Goal: Information Seeking & Learning: Learn about a topic

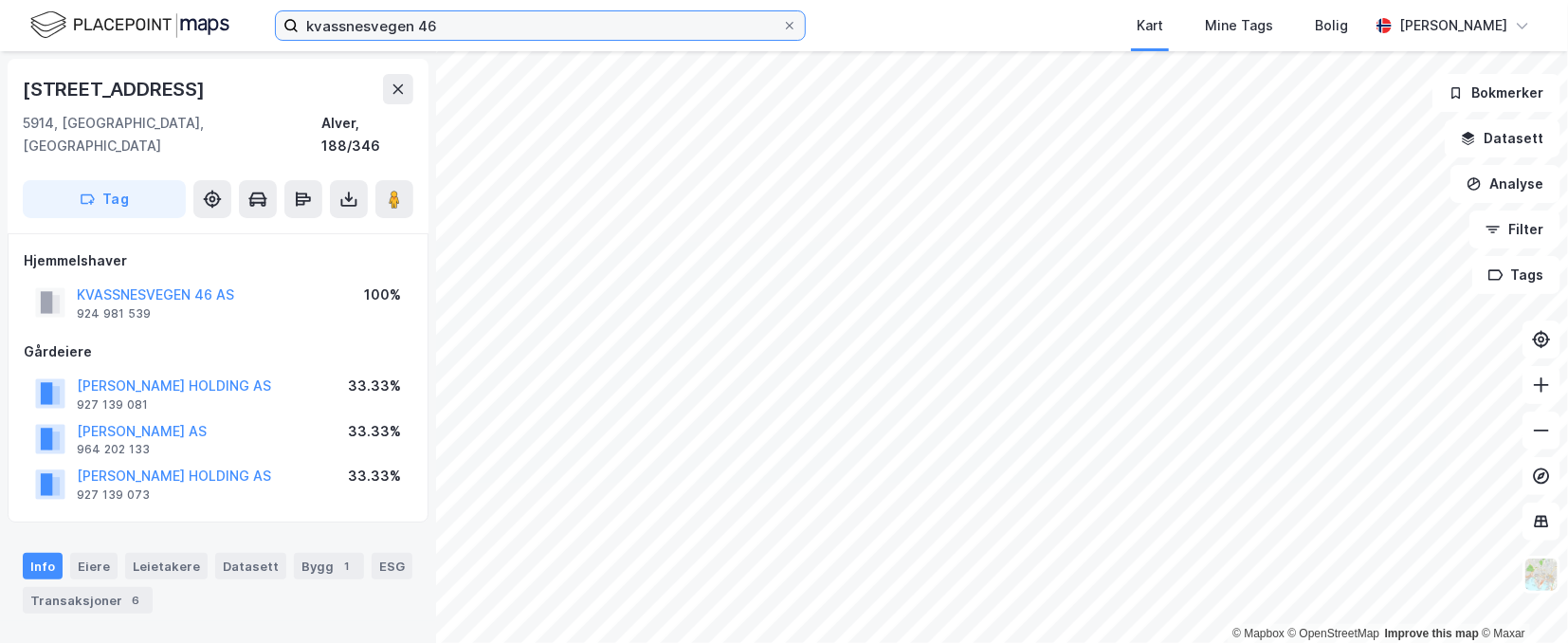
click at [379, 27] on input "kvassnesvegen 46" at bounding box center [540, 26] width 483 height 29
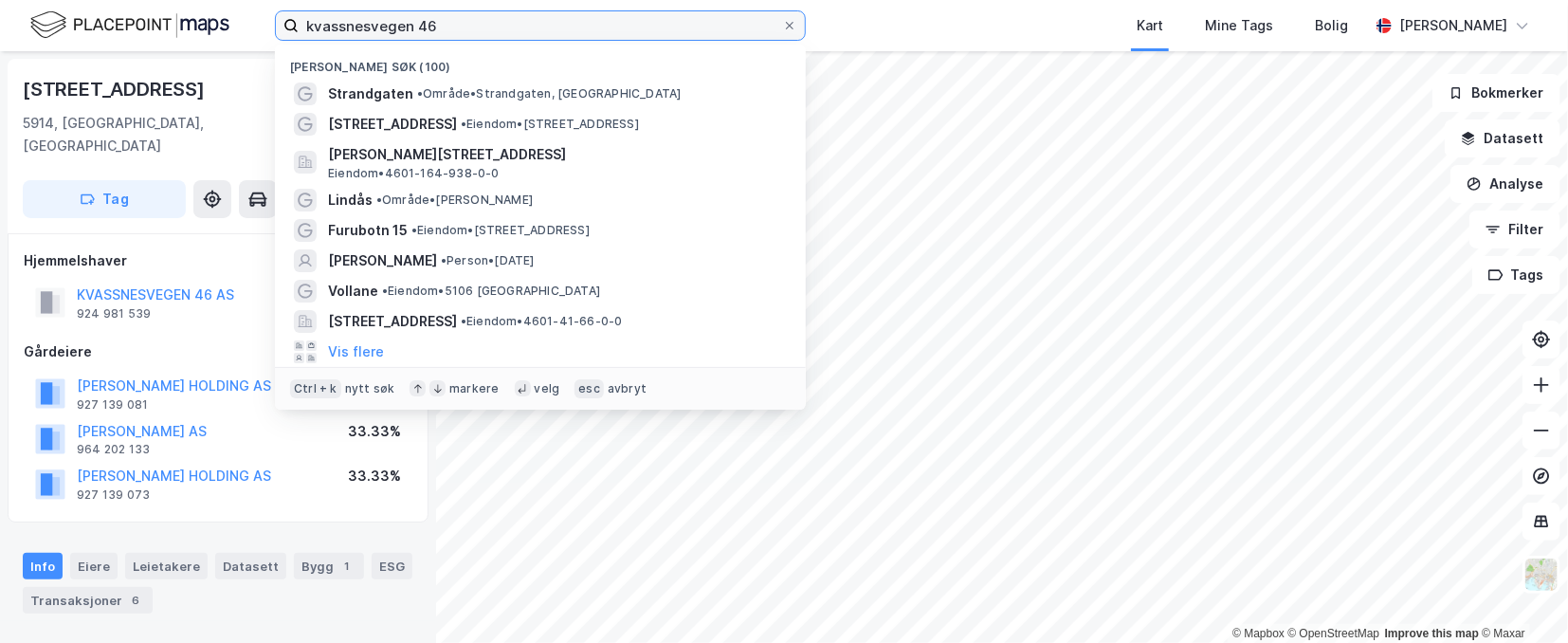
click at [379, 27] on input "kvassnesvegen 46" at bounding box center [540, 26] width 483 height 29
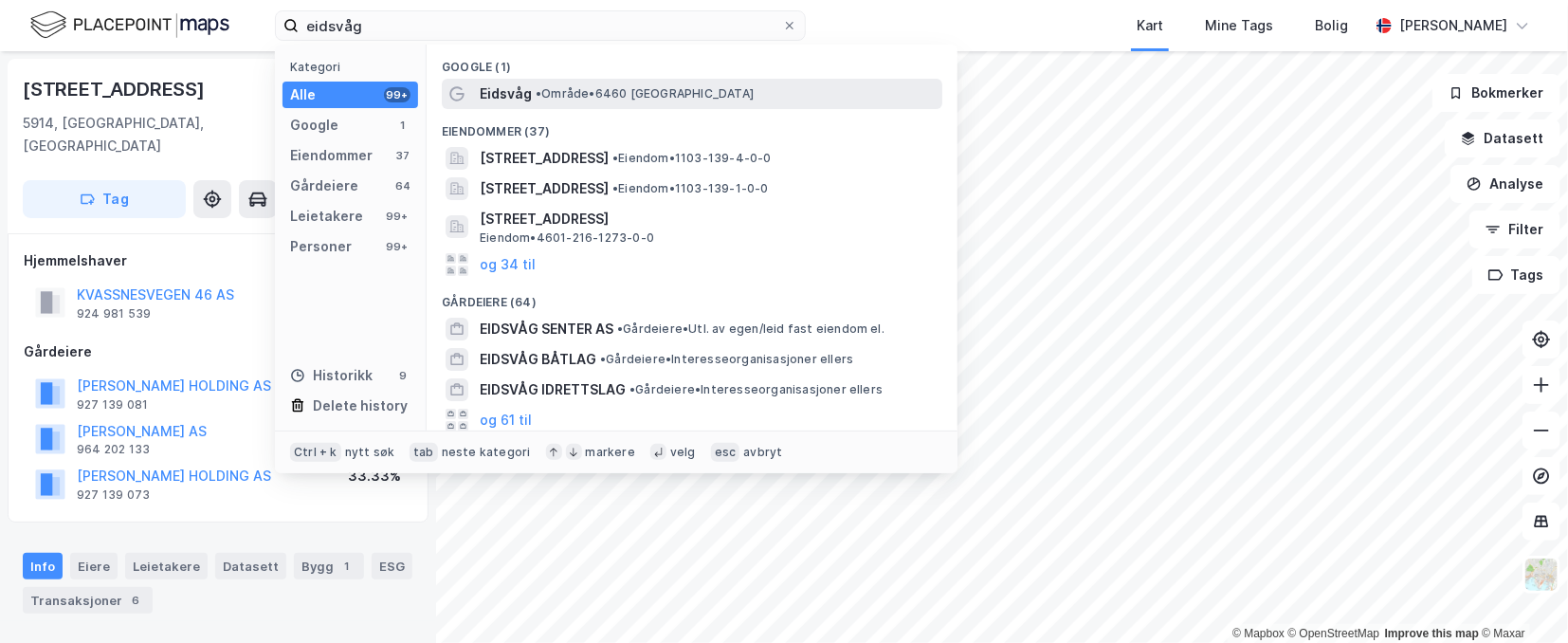
click at [535, 83] on div "Eidsvåg • Område • 6460 [GEOGRAPHIC_DATA]" at bounding box center [709, 94] width 458 height 23
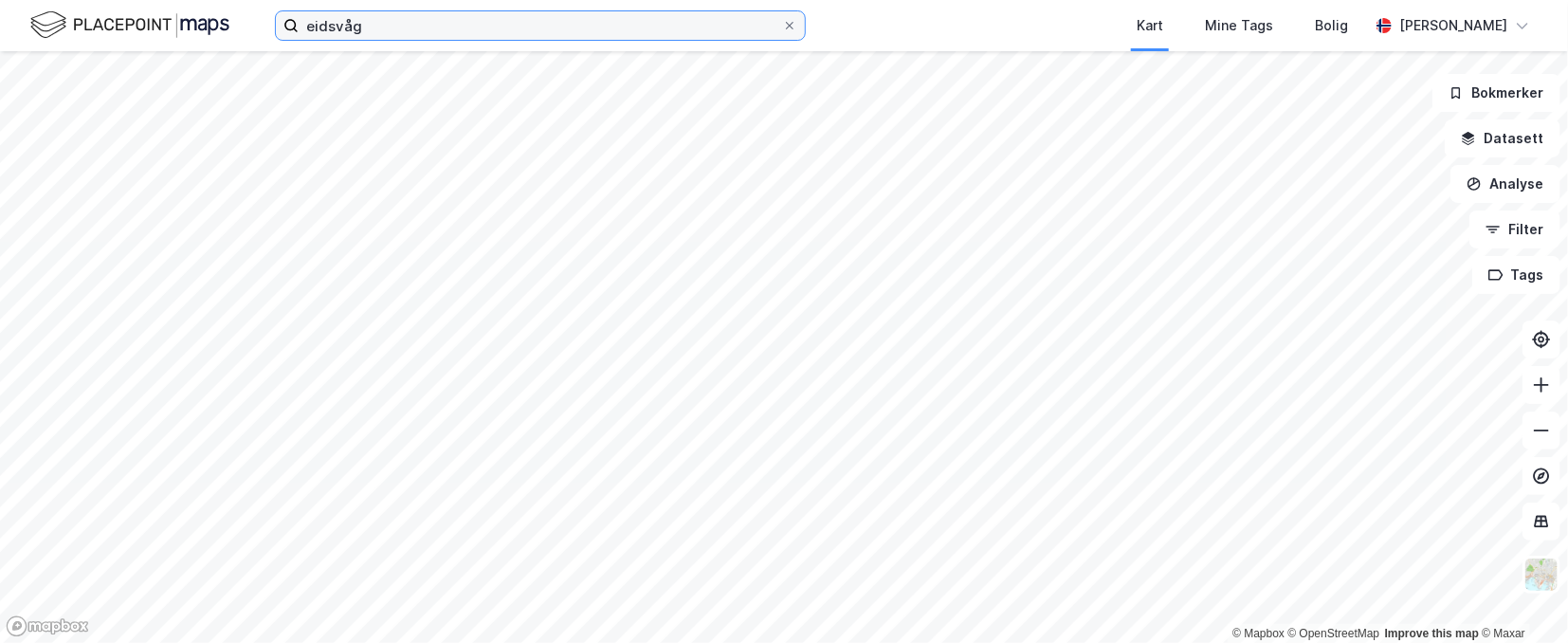
click at [528, 17] on input "eidsvåg" at bounding box center [540, 26] width 483 height 29
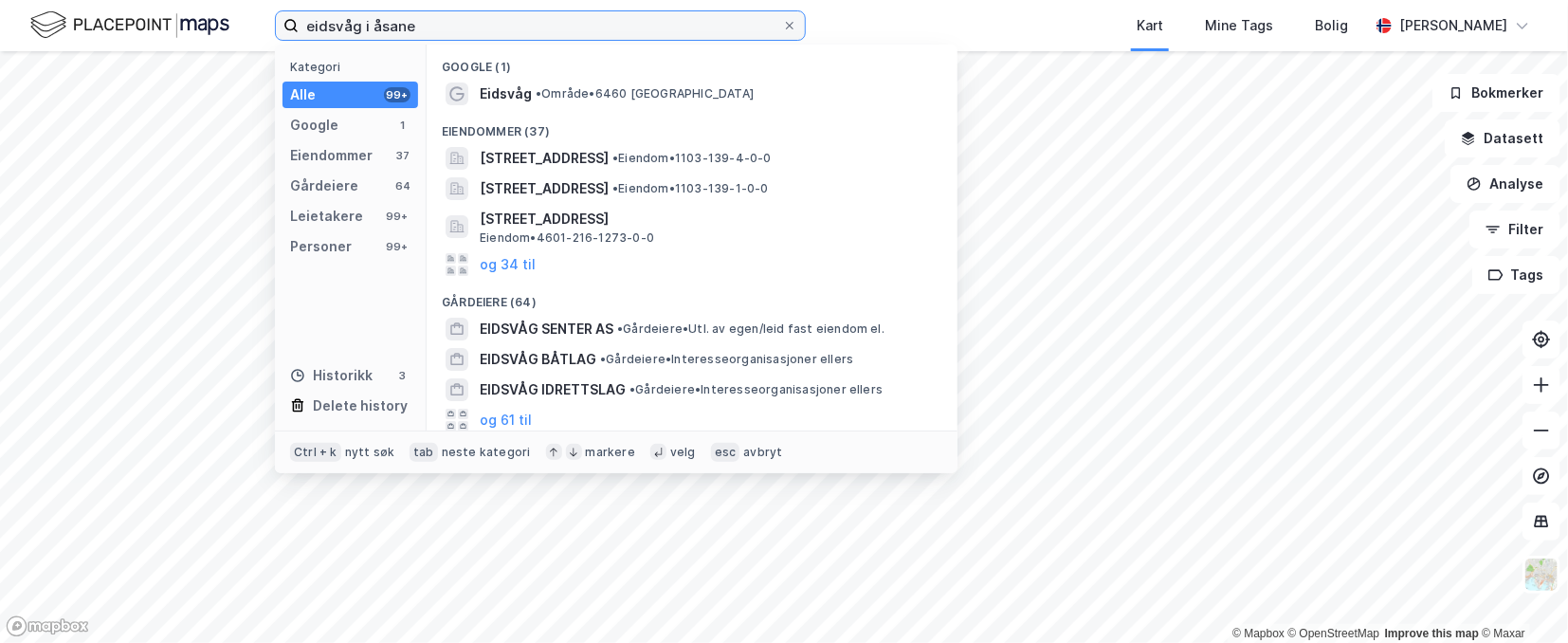
type input "eidsvåg i åsane"
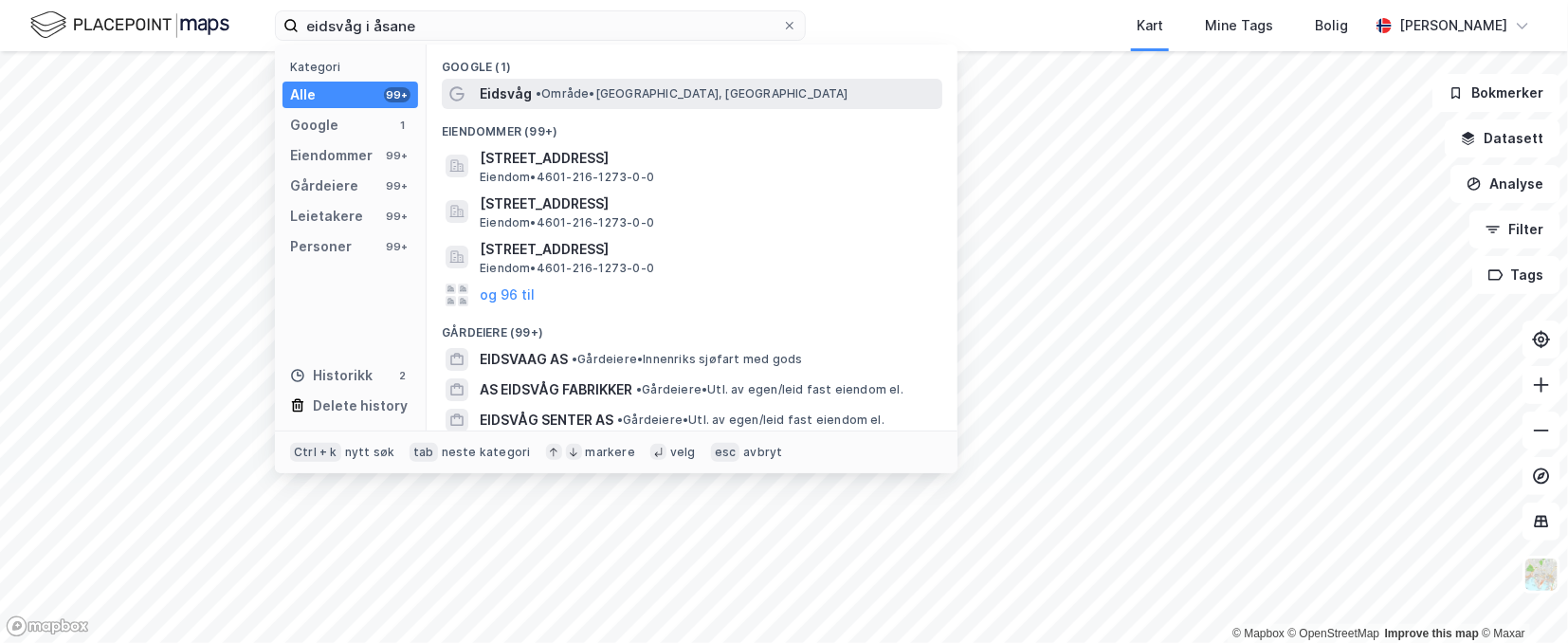
click at [616, 86] on span "• Område • [GEOGRAPHIC_DATA], [GEOGRAPHIC_DATA]" at bounding box center [692, 94] width 313 height 15
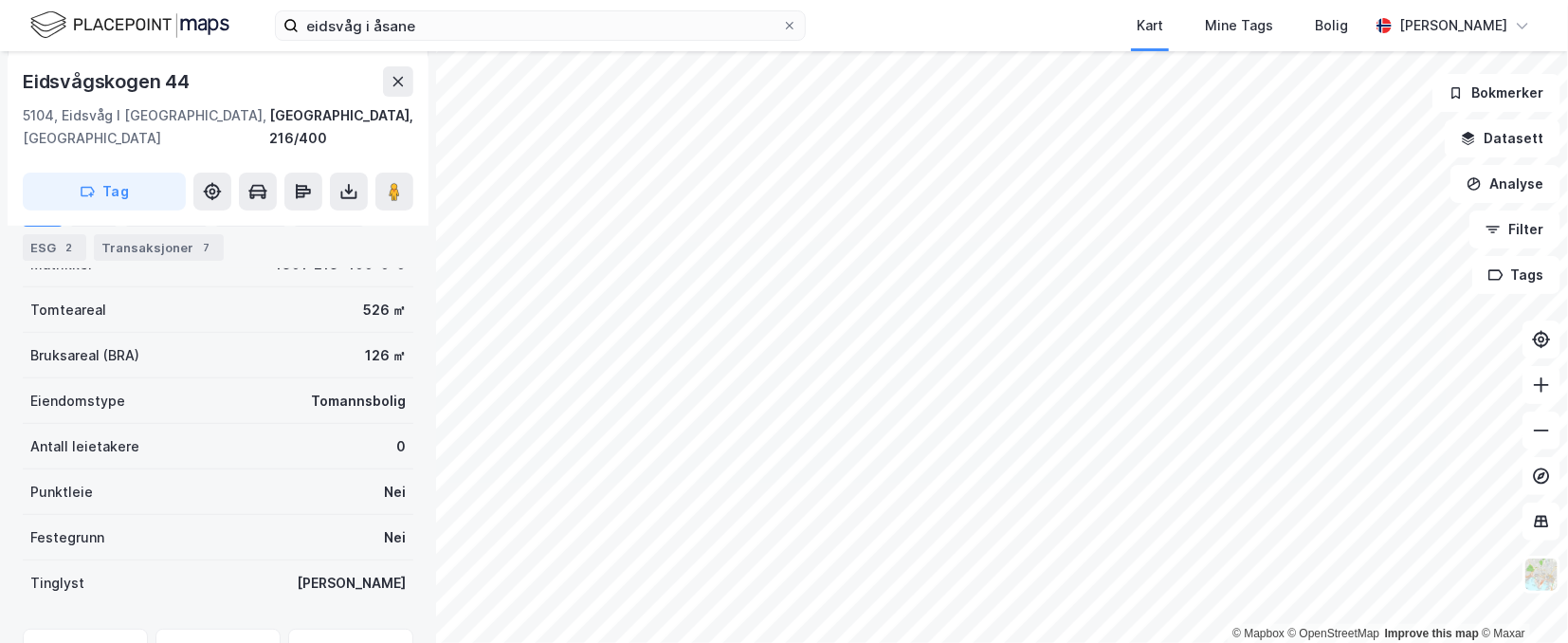
scroll to position [185, 0]
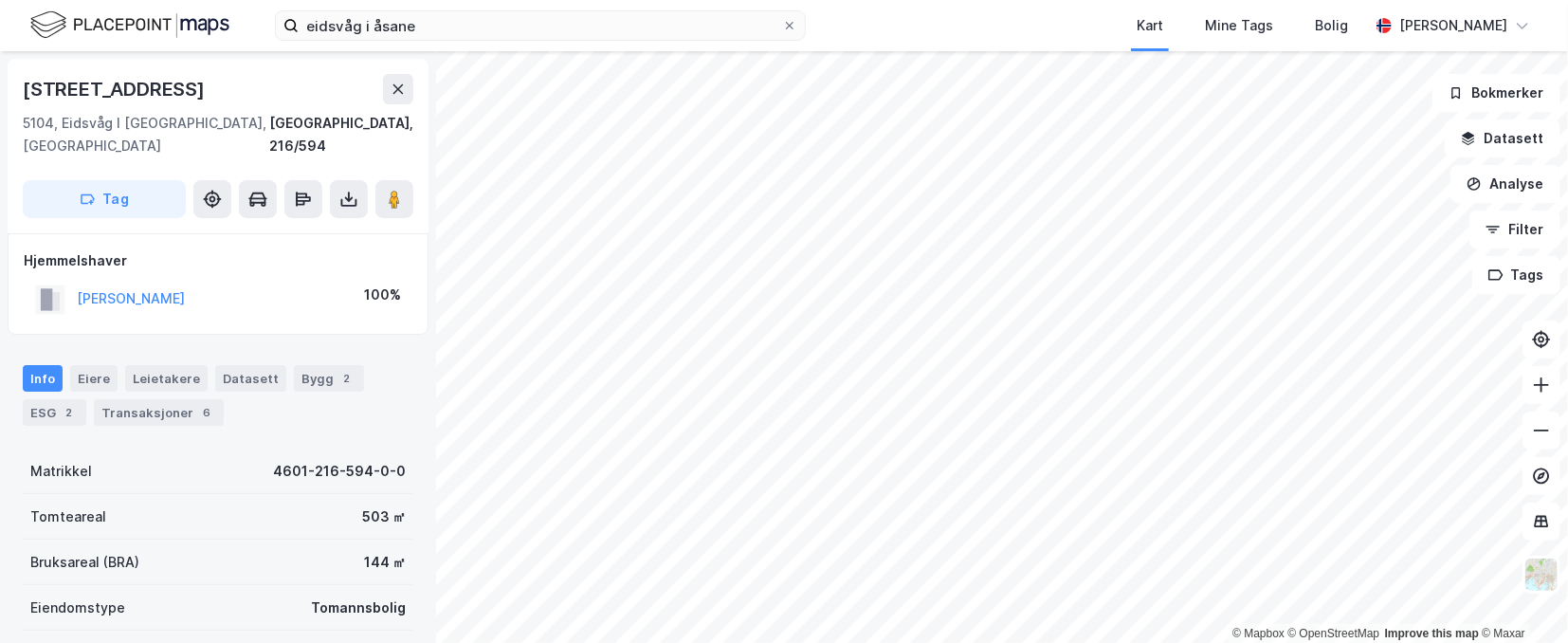
scroll to position [185, 0]
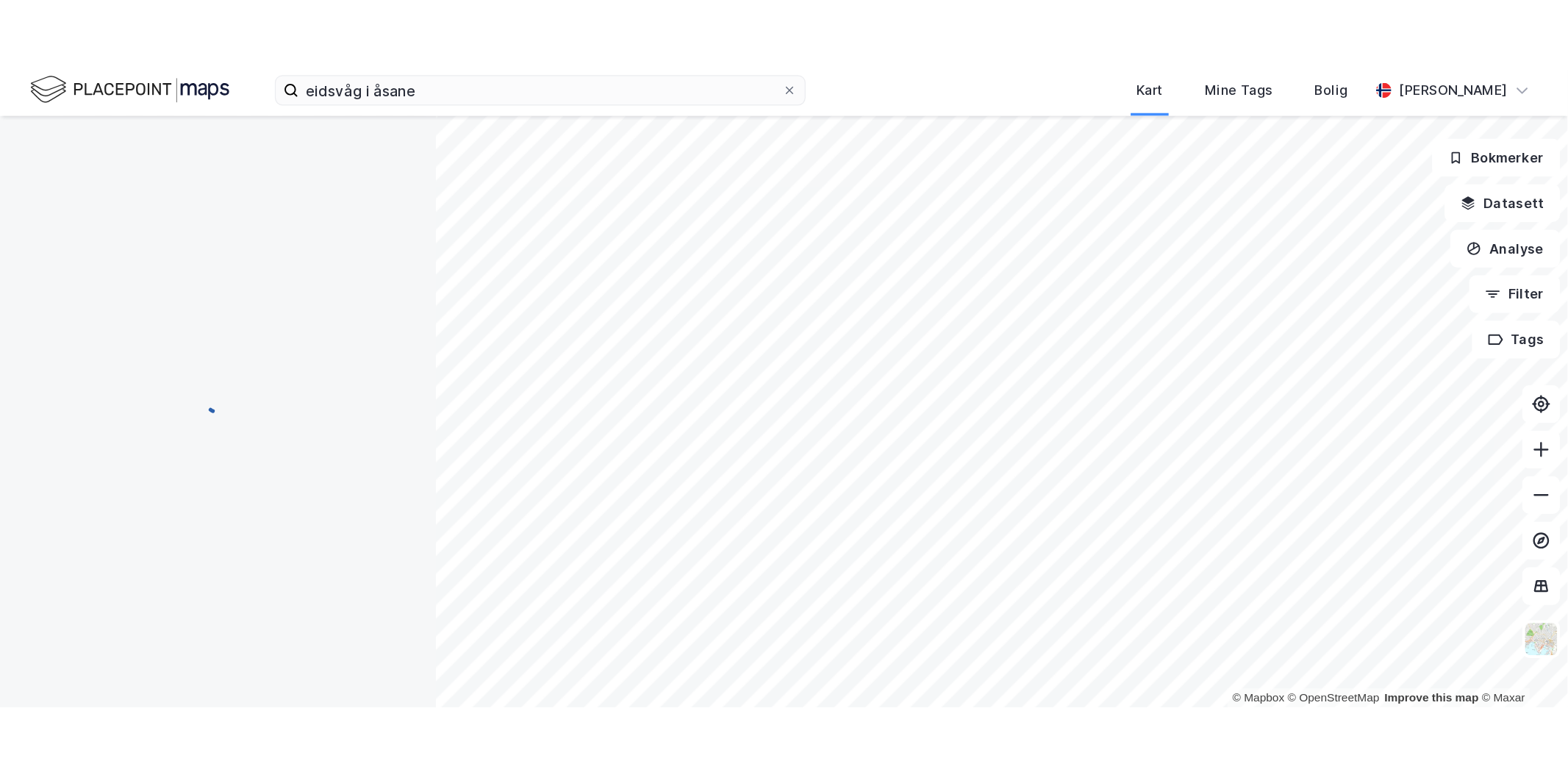
scroll to position [144, 0]
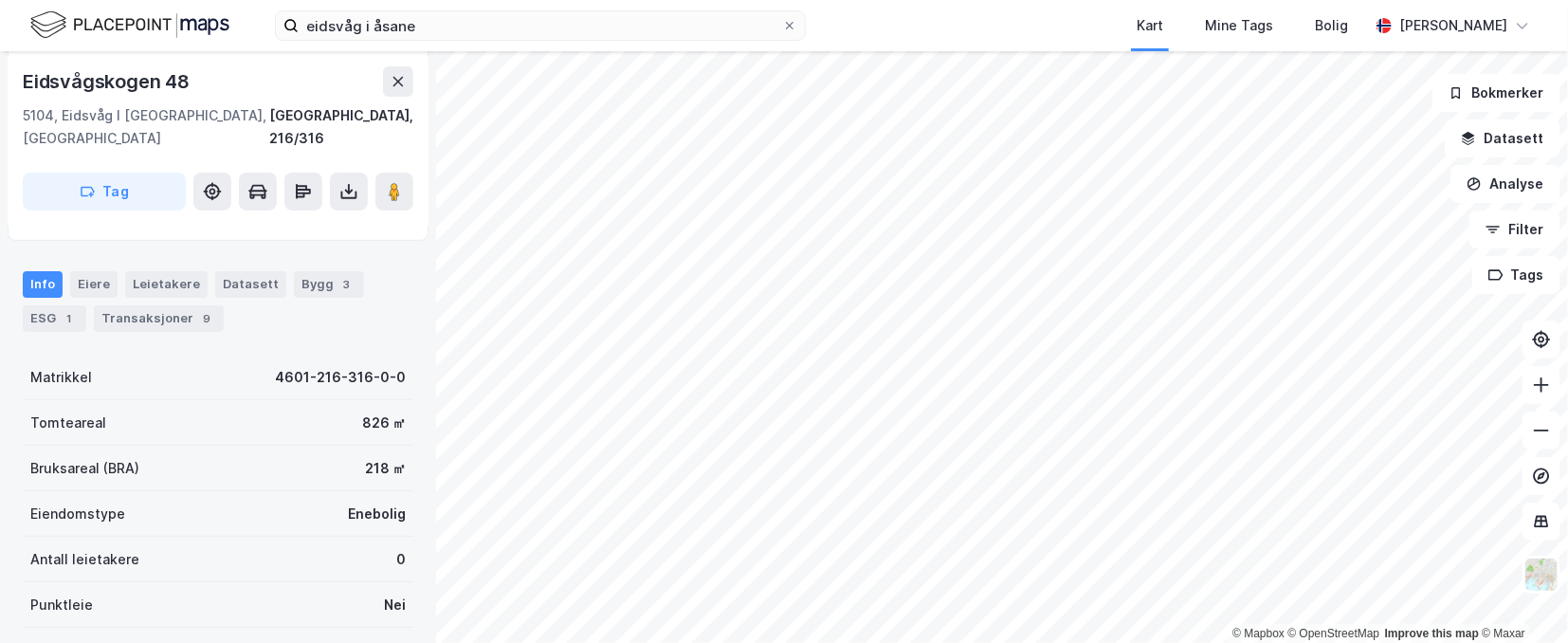
click at [166, 32] on img at bounding box center [130, 25] width 199 height 33
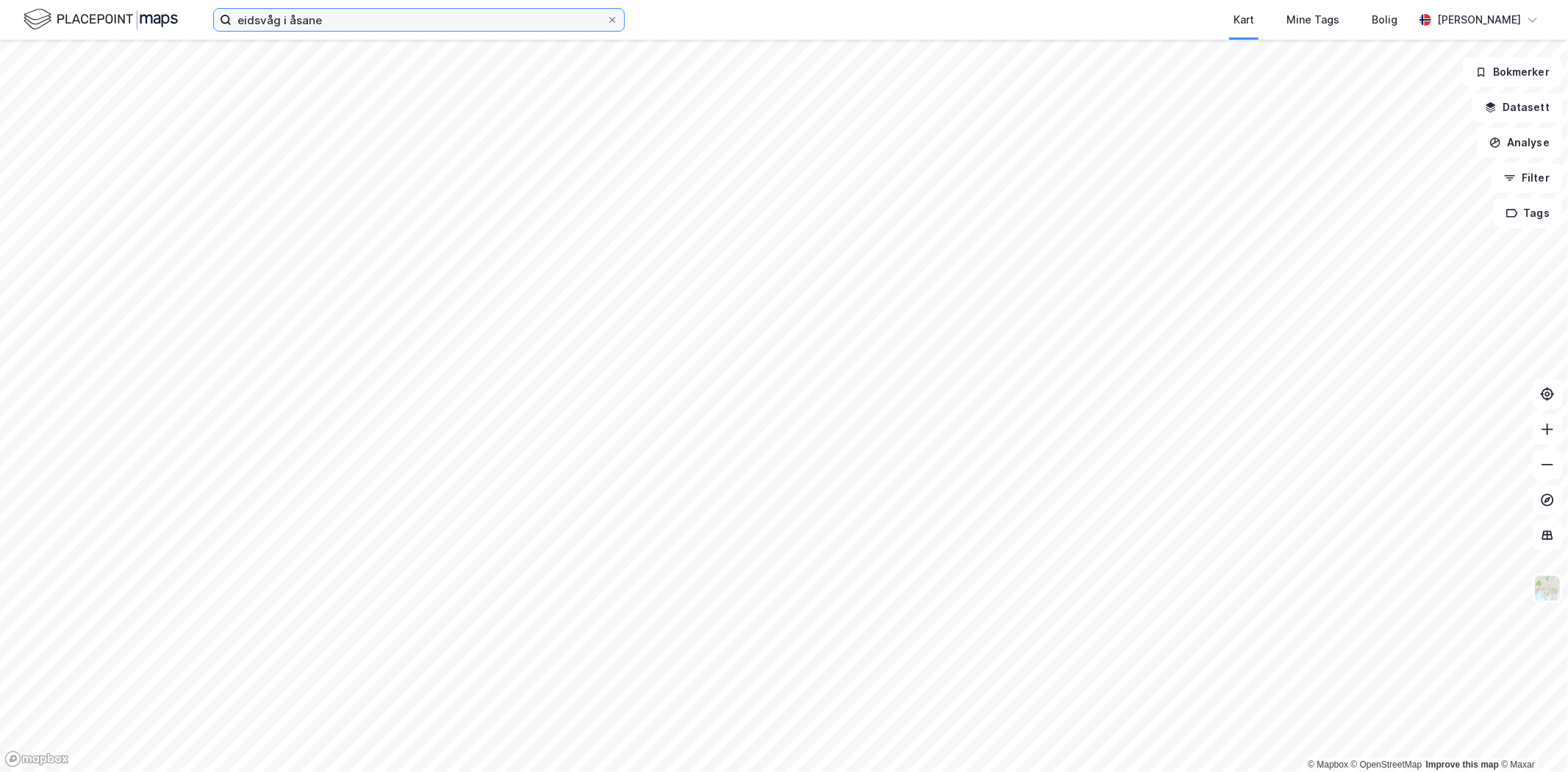
click at [294, 19] on input "eidsvåg i åsane" at bounding box center [419, 20] width 375 height 22
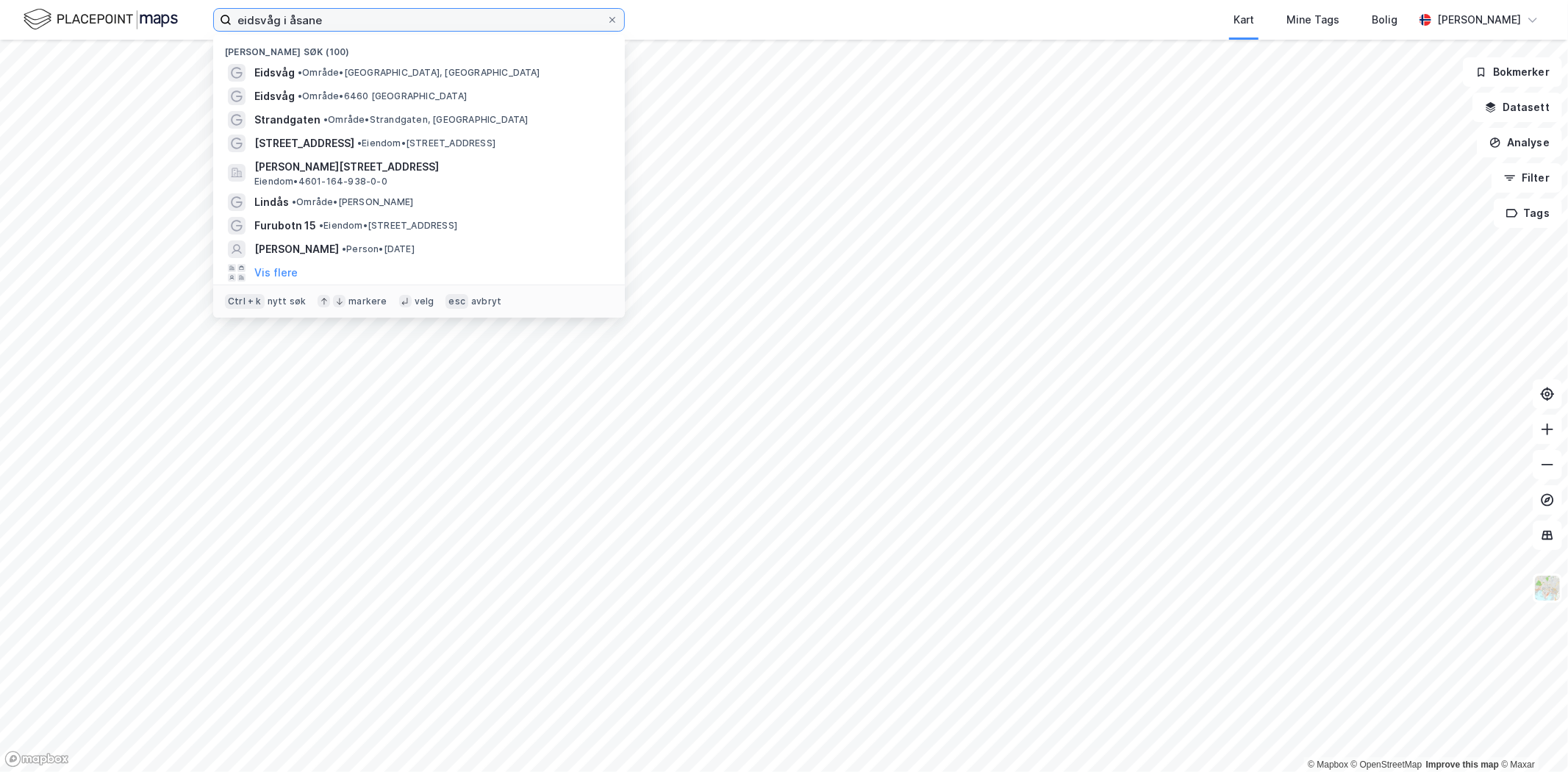
click at [294, 19] on input "eidsvåg i åsane" at bounding box center [419, 20] width 375 height 22
type input "nesttun"
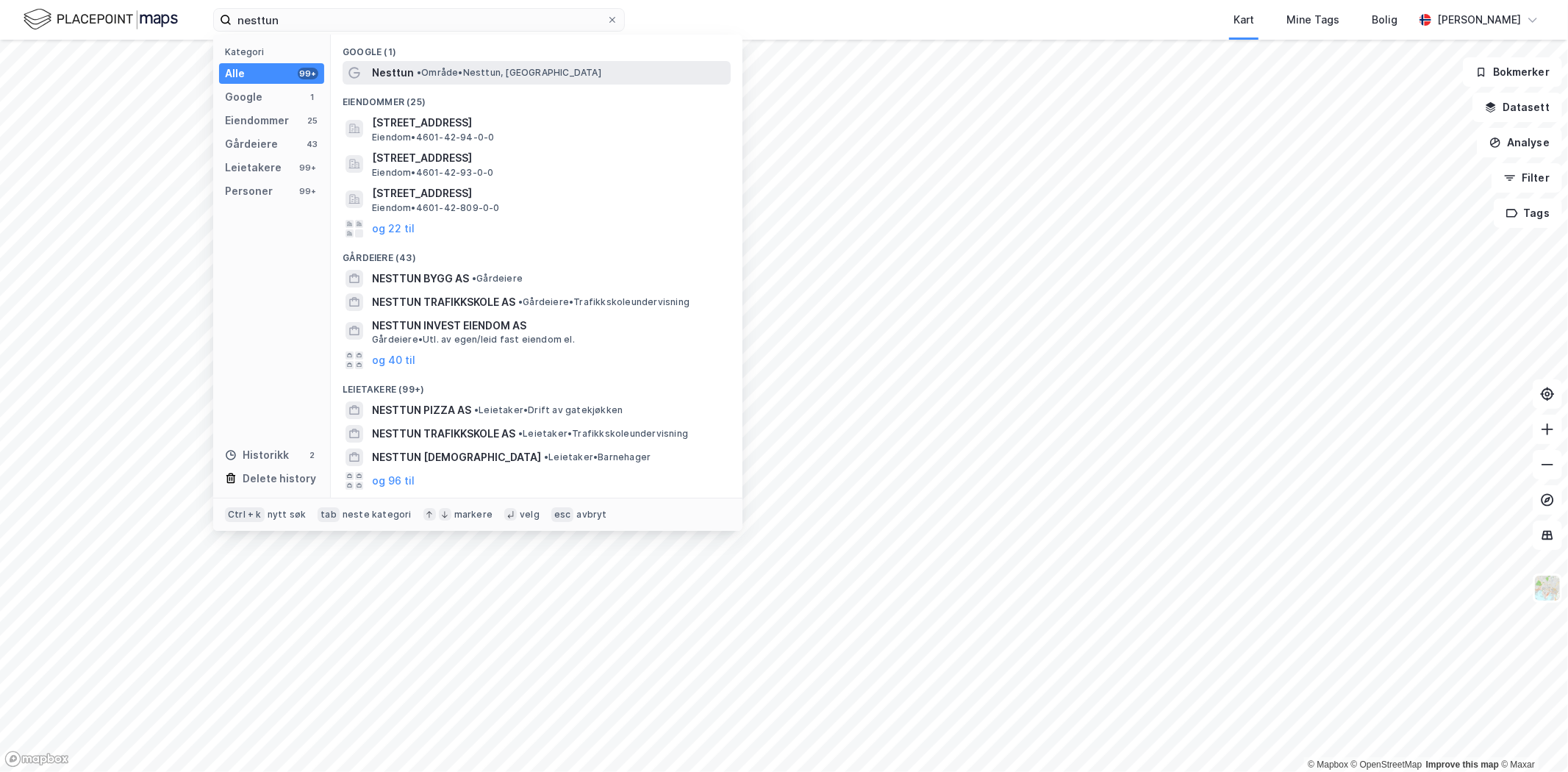
click at [384, 76] on span "Nesttun" at bounding box center [393, 73] width 42 height 18
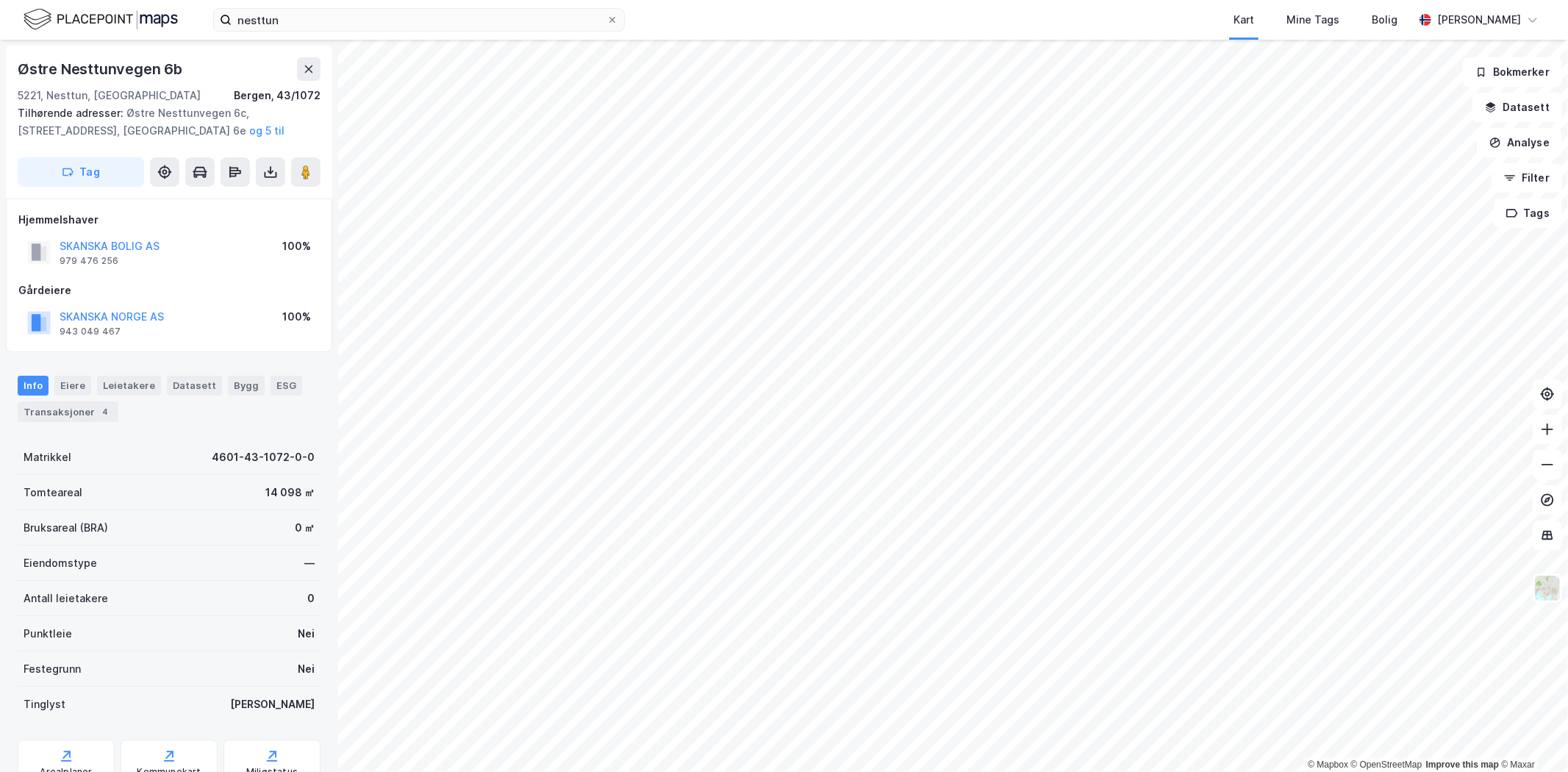
scroll to position [62, 0]
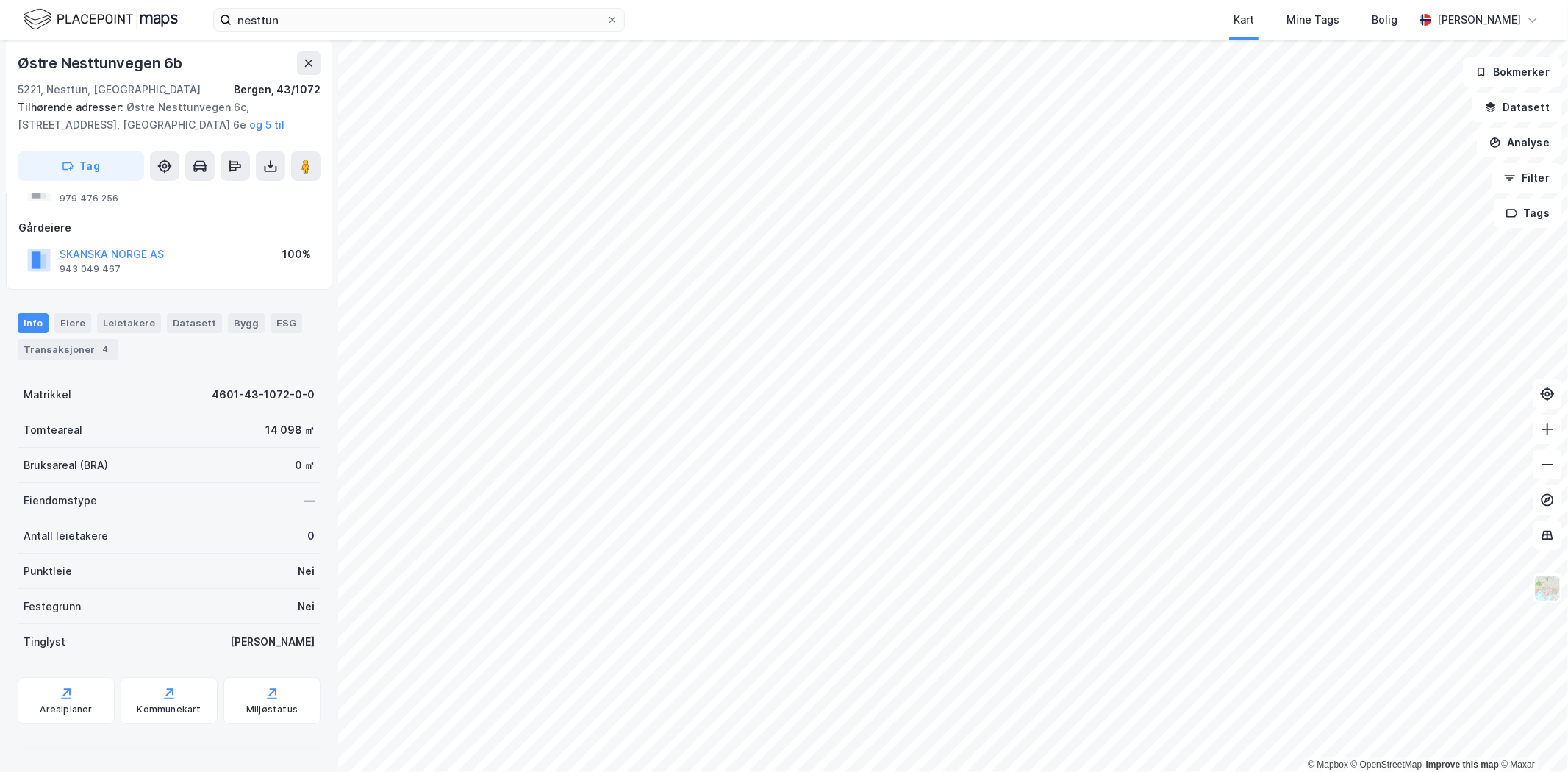
scroll to position [62, 0]
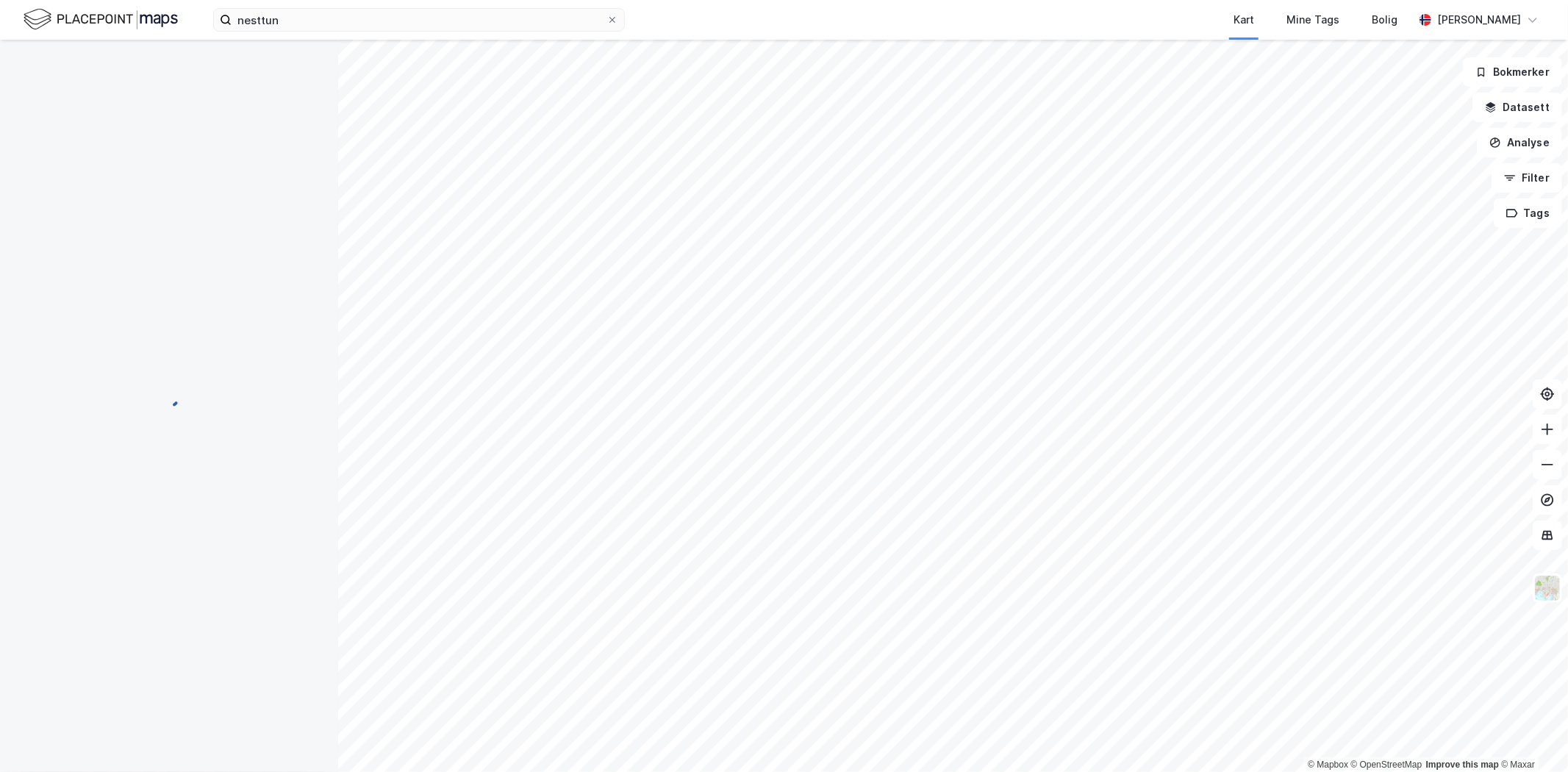
scroll to position [42, 0]
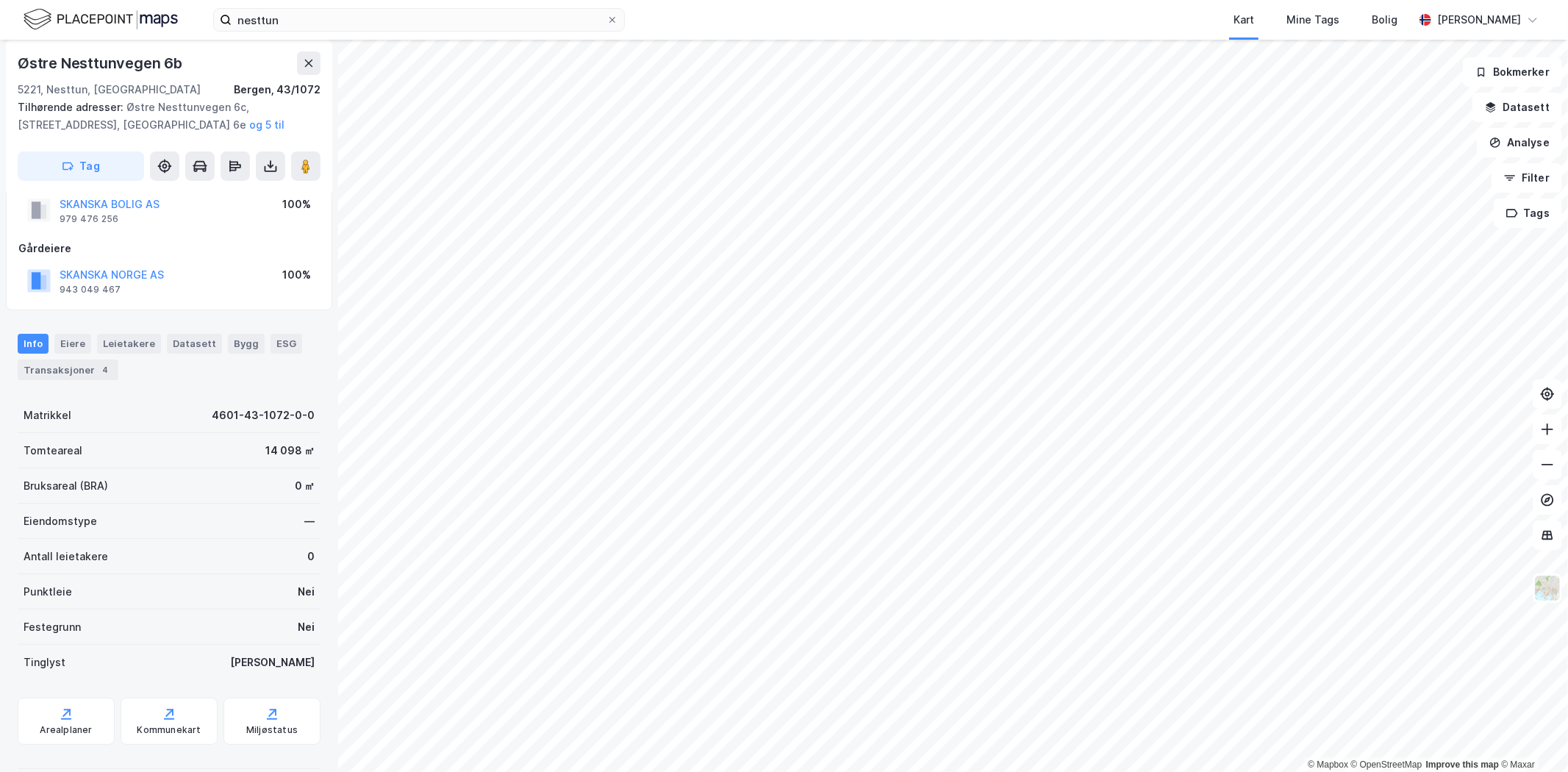
scroll to position [42, 0]
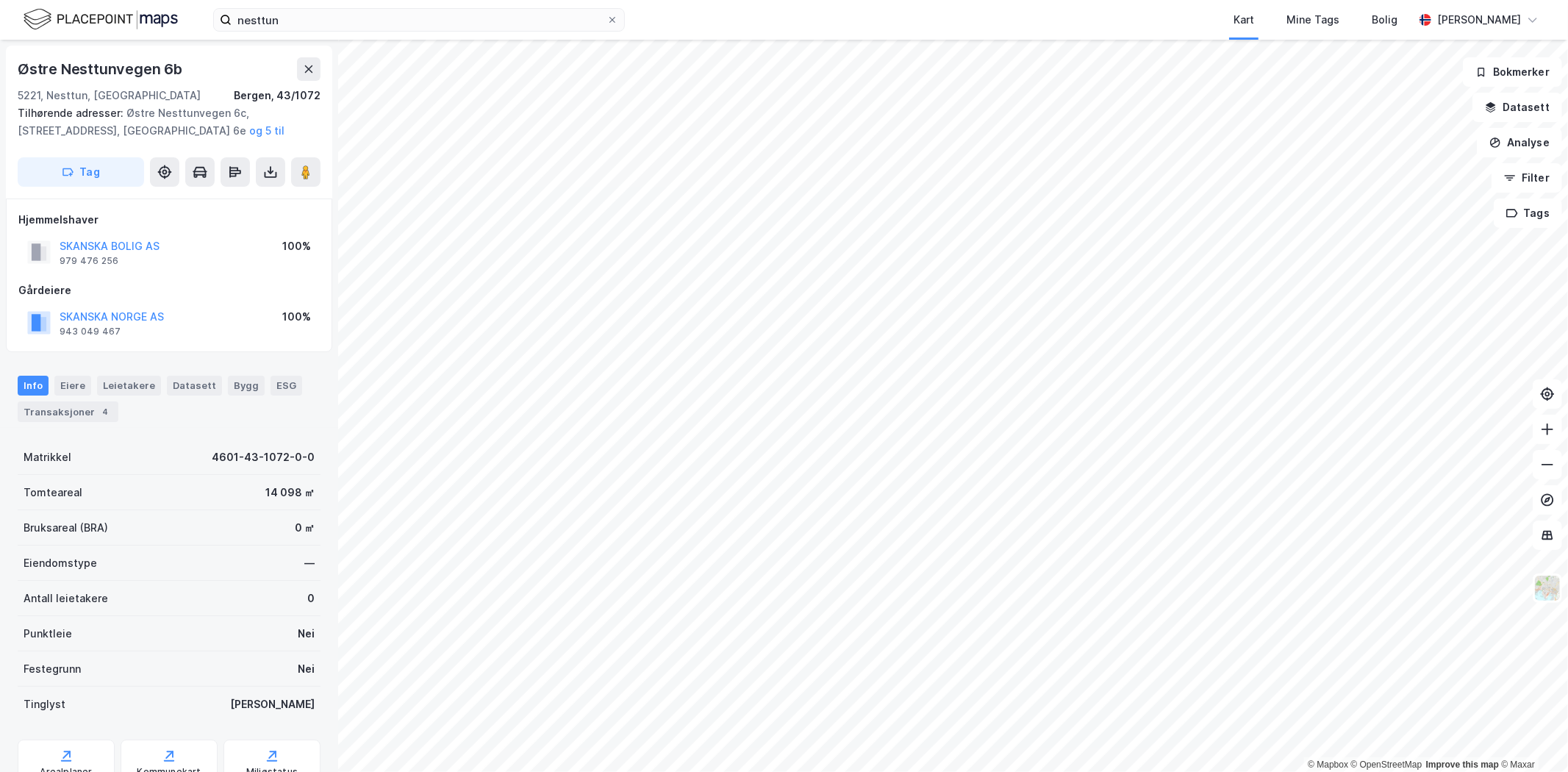
scroll to position [42, 0]
